Goal: Check status: Check status

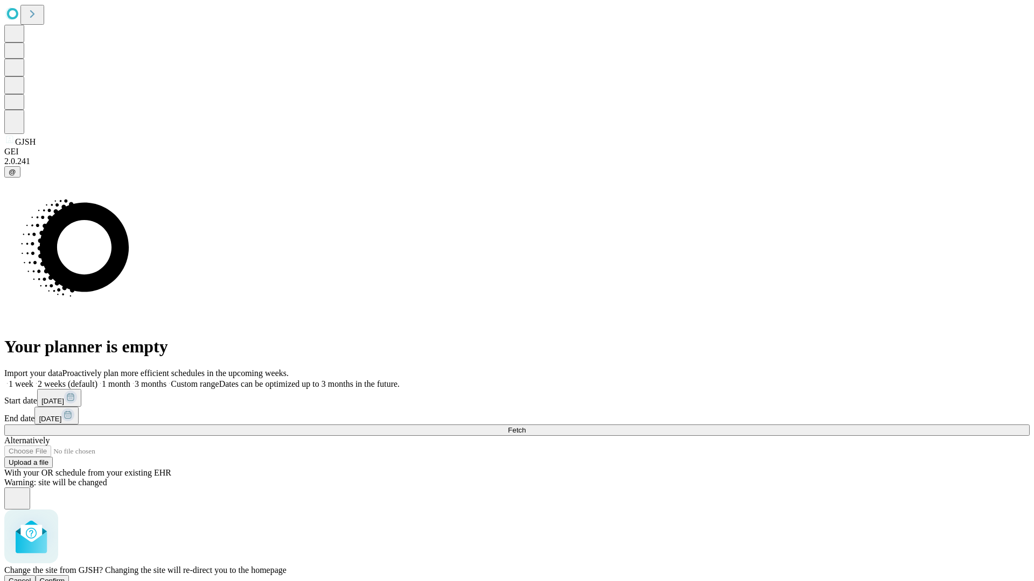
click at [65, 577] on span "Confirm" at bounding box center [52, 581] width 25 height 8
click at [97, 380] on label "2 weeks (default)" at bounding box center [65, 384] width 64 height 9
click at [525, 426] on span "Fetch" at bounding box center [517, 430] width 18 height 8
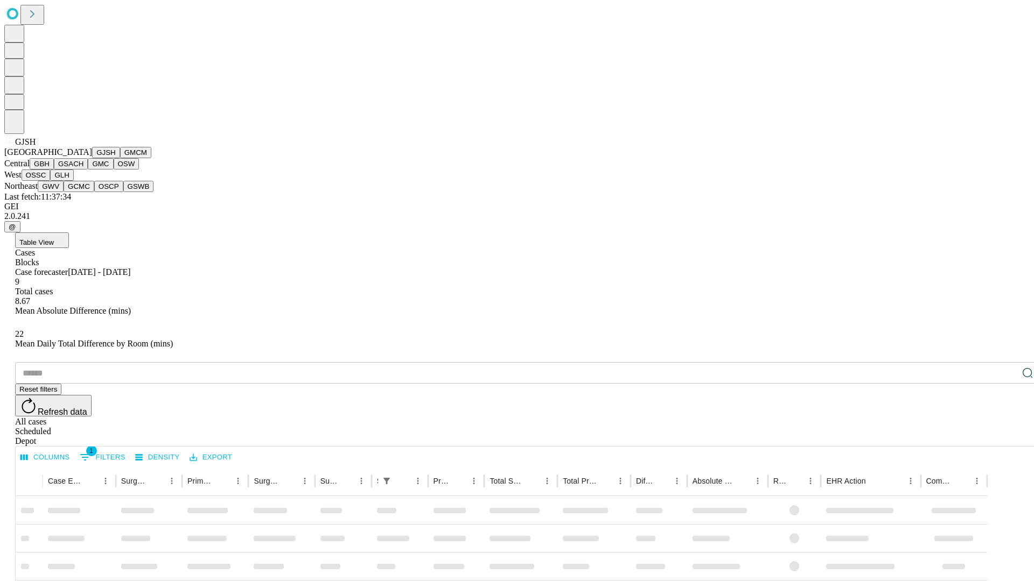
click at [120, 158] on button "GMCM" at bounding box center [135, 152] width 31 height 11
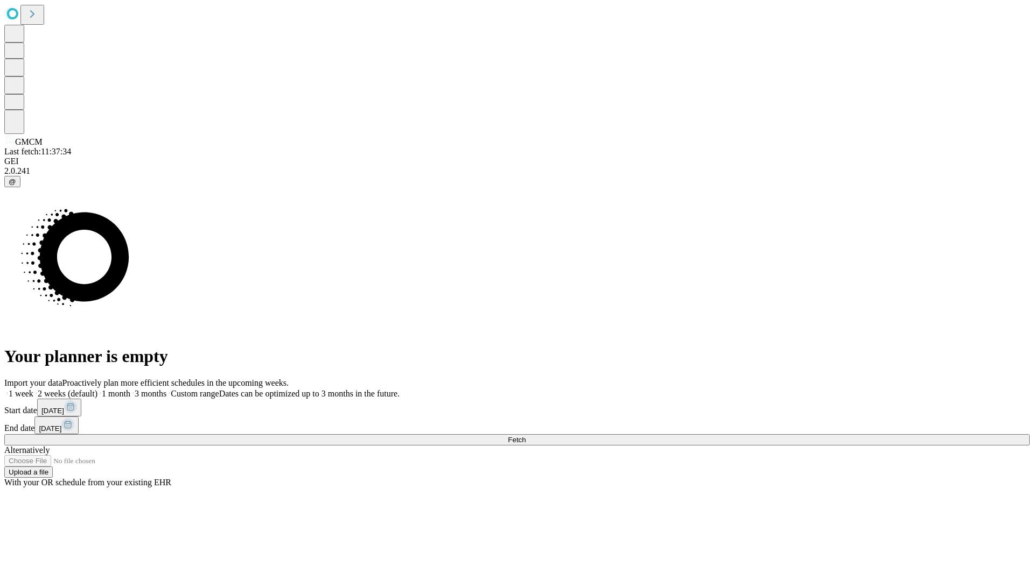
click at [97, 389] on label "2 weeks (default)" at bounding box center [65, 393] width 64 height 9
click at [525, 436] on span "Fetch" at bounding box center [517, 440] width 18 height 8
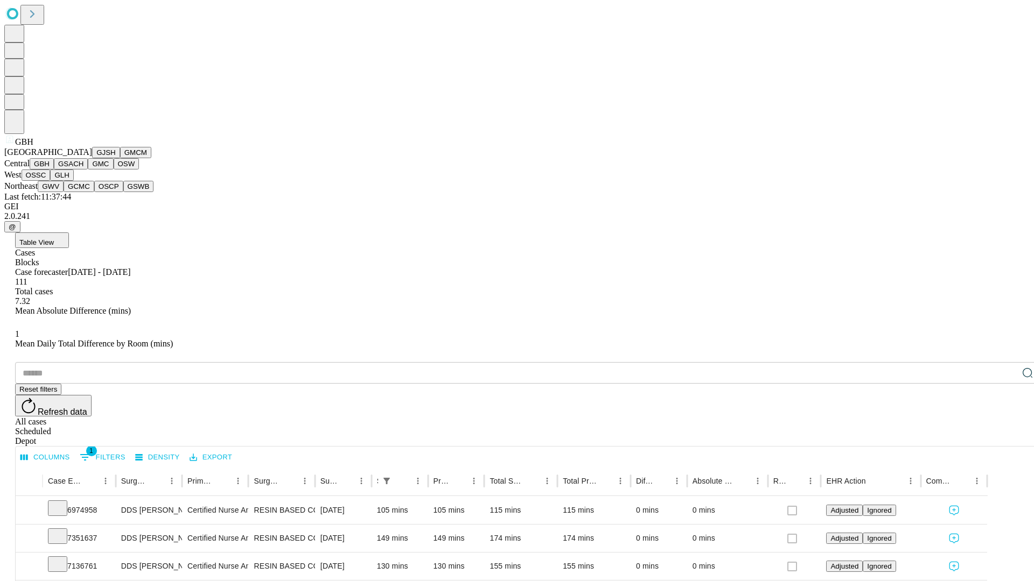
click at [83, 170] on button "GSACH" at bounding box center [71, 163] width 34 height 11
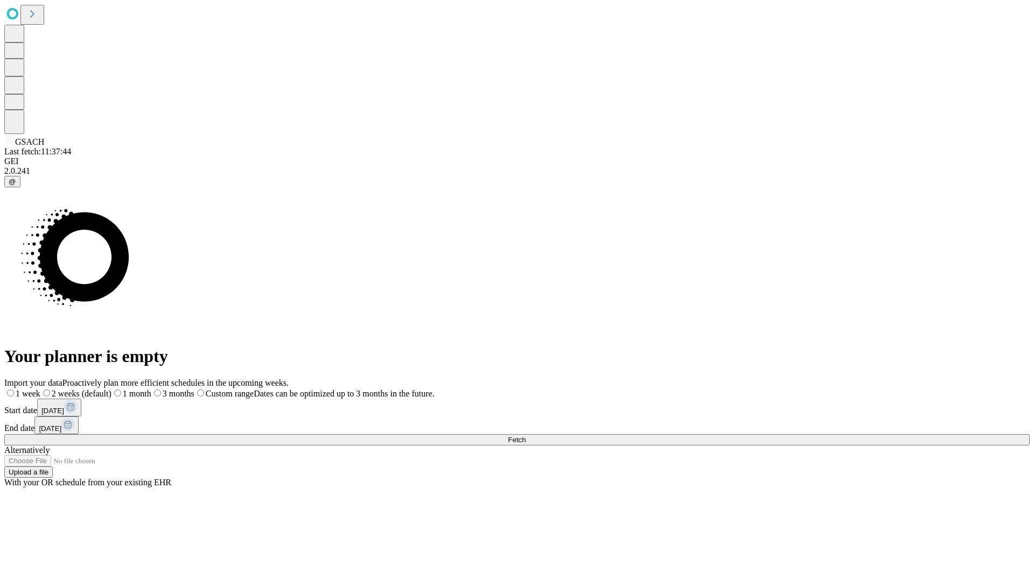
click at [111, 389] on label "2 weeks (default)" at bounding box center [75, 393] width 71 height 9
click at [525, 436] on span "Fetch" at bounding box center [517, 440] width 18 height 8
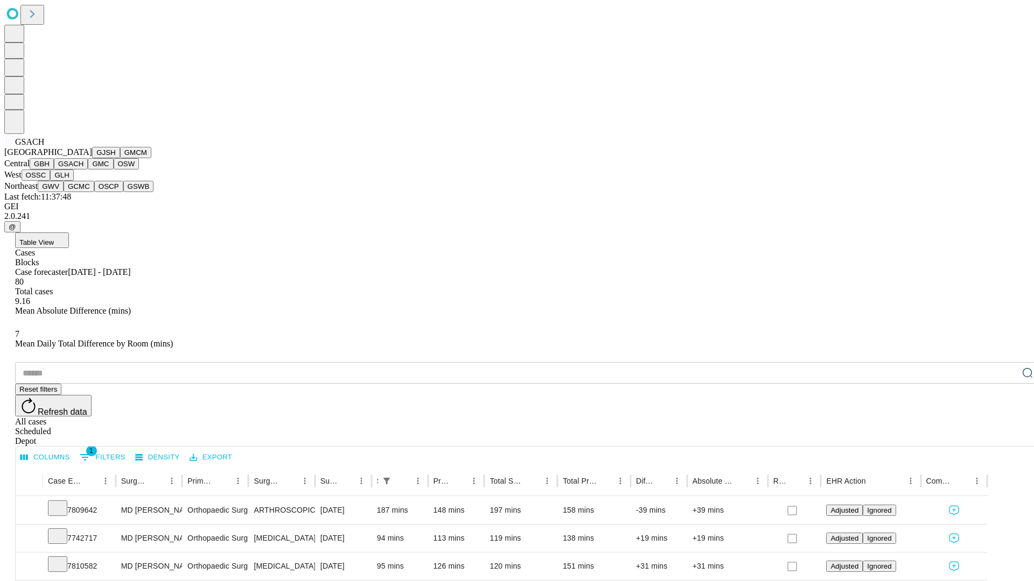
click at [88, 170] on button "GMC" at bounding box center [100, 163] width 25 height 11
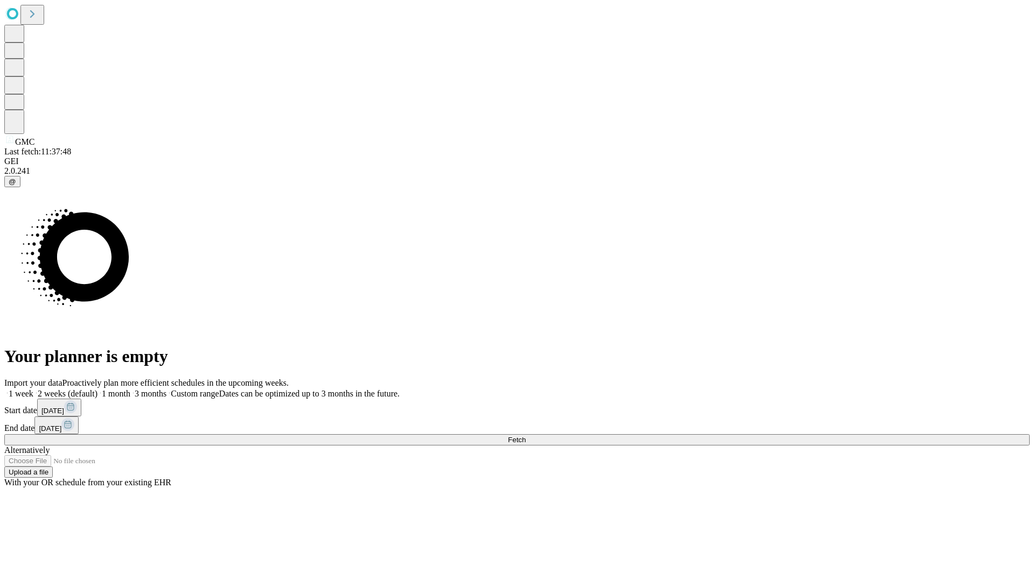
click at [97, 389] on label "2 weeks (default)" at bounding box center [65, 393] width 64 height 9
click at [525, 436] on span "Fetch" at bounding box center [517, 440] width 18 height 8
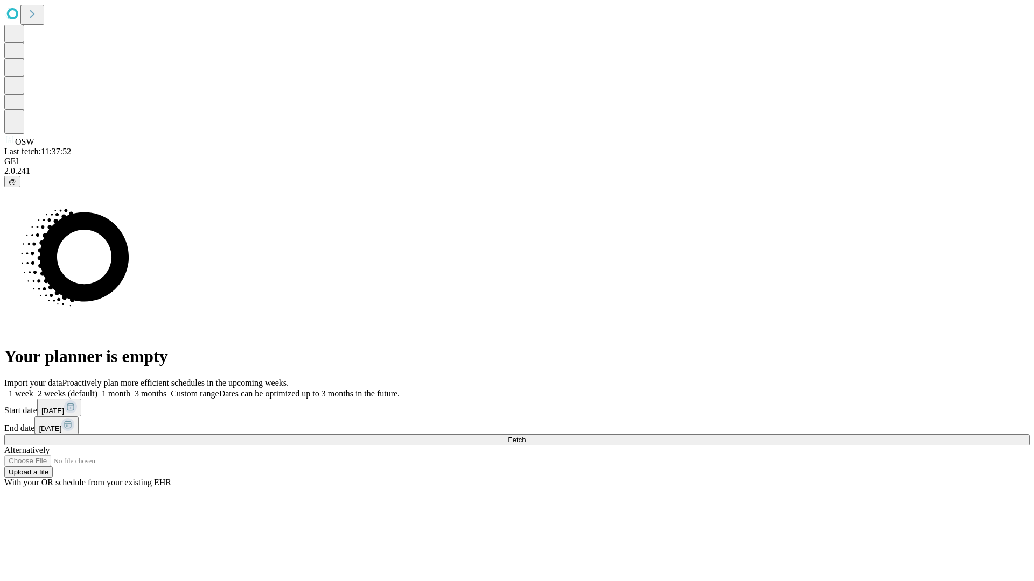
click at [97, 389] on label "2 weeks (default)" at bounding box center [65, 393] width 64 height 9
click at [525, 436] on span "Fetch" at bounding box center [517, 440] width 18 height 8
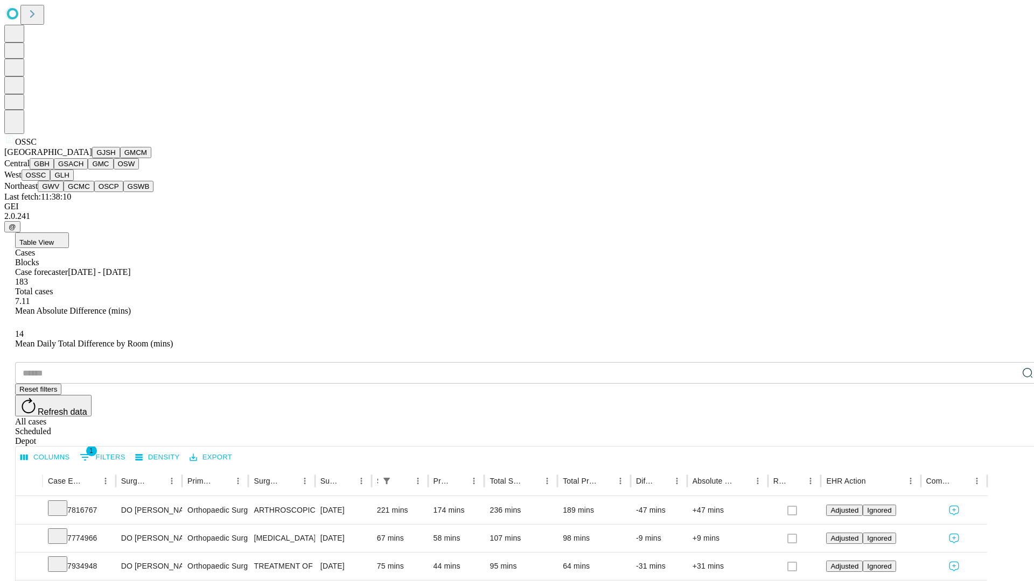
click at [73, 181] on button "GLH" at bounding box center [61, 175] width 23 height 11
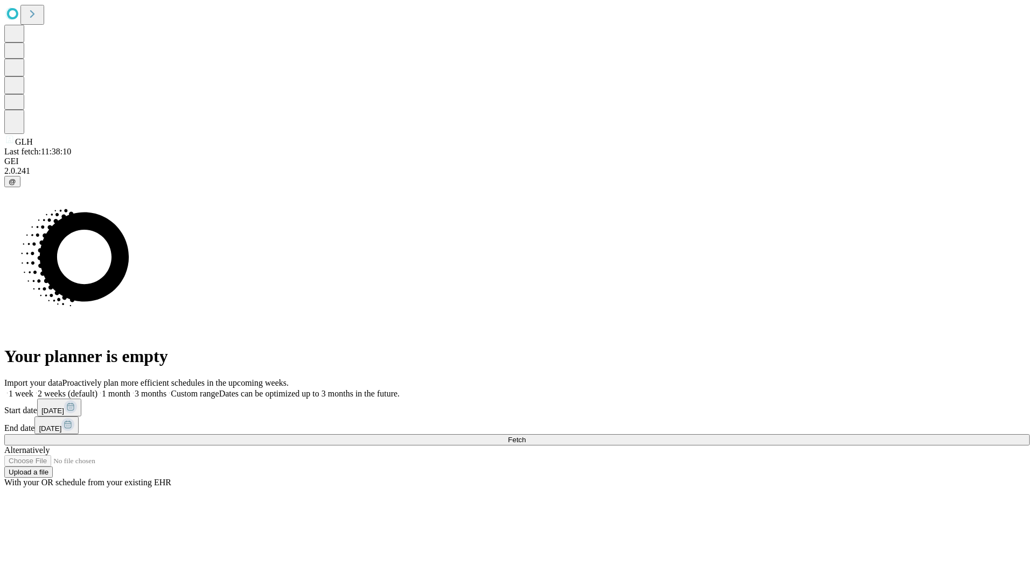
click at [97, 389] on label "2 weeks (default)" at bounding box center [65, 393] width 64 height 9
click at [525, 436] on span "Fetch" at bounding box center [517, 440] width 18 height 8
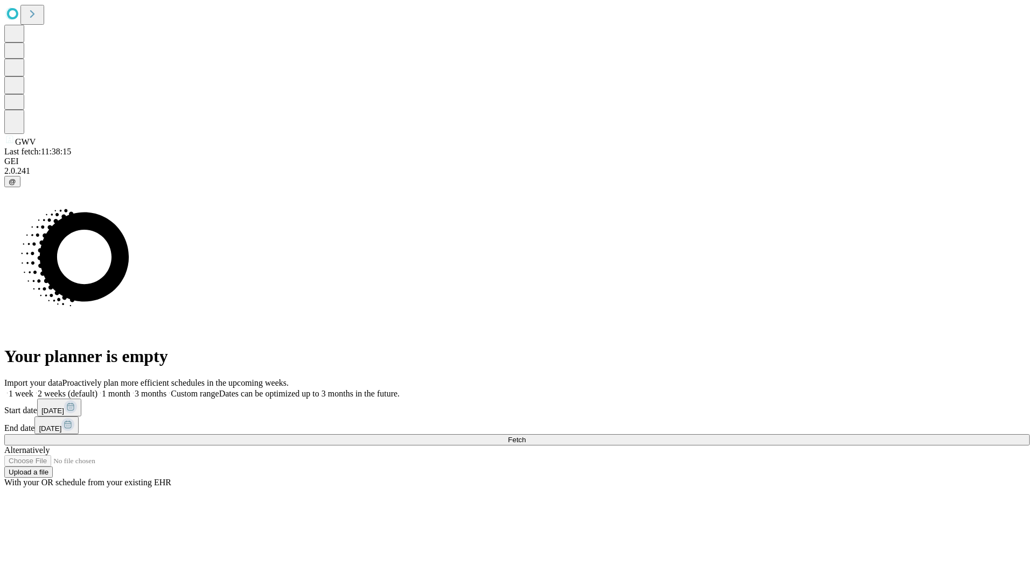
click at [97, 389] on label "2 weeks (default)" at bounding box center [65, 393] width 64 height 9
click at [525, 436] on span "Fetch" at bounding box center [517, 440] width 18 height 8
click at [97, 389] on label "2 weeks (default)" at bounding box center [65, 393] width 64 height 9
click at [525, 436] on span "Fetch" at bounding box center [517, 440] width 18 height 8
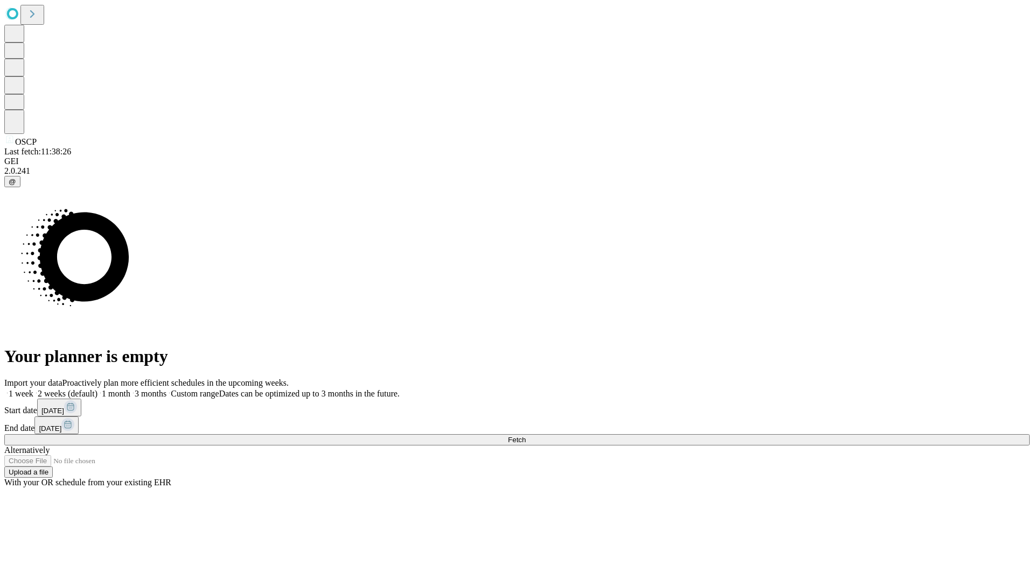
click at [97, 389] on label "2 weeks (default)" at bounding box center [65, 393] width 64 height 9
click at [525, 436] on span "Fetch" at bounding box center [517, 440] width 18 height 8
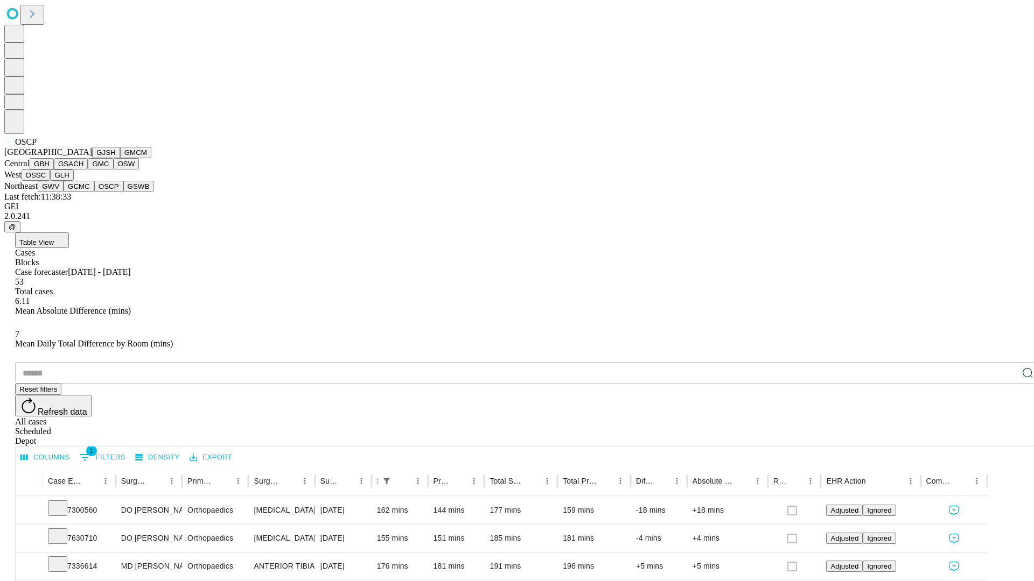
click at [123, 192] on button "GSWB" at bounding box center [138, 186] width 31 height 11
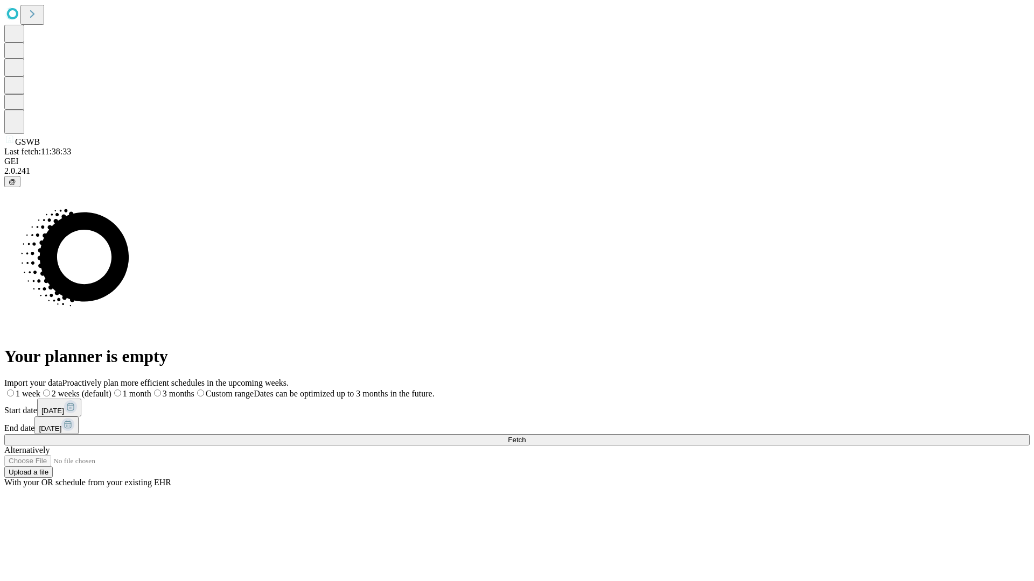
click at [111, 389] on label "2 weeks (default)" at bounding box center [75, 393] width 71 height 9
click at [525, 436] on span "Fetch" at bounding box center [517, 440] width 18 height 8
